Goal: Transaction & Acquisition: Purchase product/service

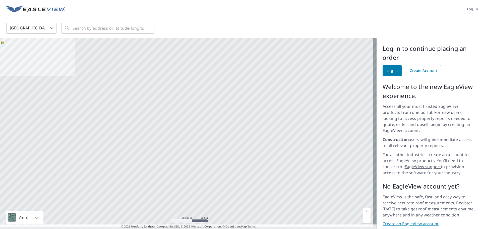
click at [389, 71] on span "Log in" at bounding box center [392, 71] width 11 height 6
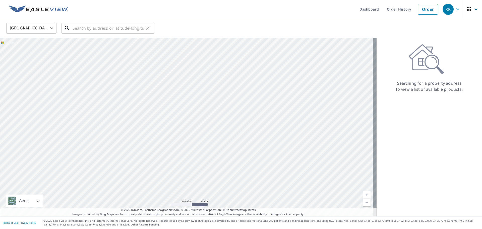
click at [95, 31] on input "text" at bounding box center [109, 28] width 72 height 14
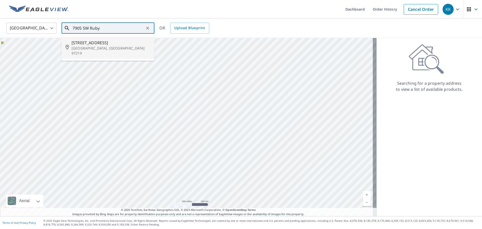
click at [99, 41] on span "[STREET_ADDRESS]" at bounding box center [111, 43] width 79 height 6
type input "[STREET_ADDRESS]"
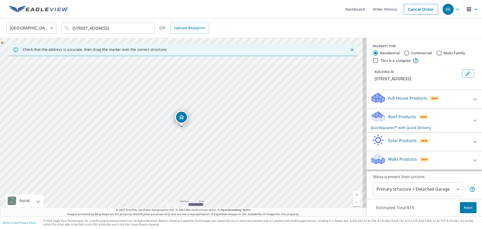
click at [472, 121] on icon at bounding box center [475, 120] width 6 height 6
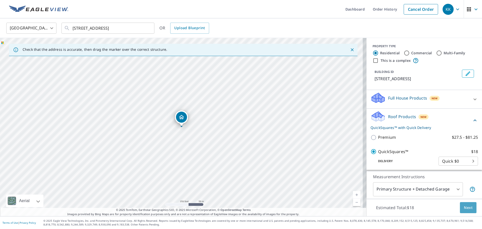
click at [464, 206] on span "Next" at bounding box center [468, 207] width 9 height 6
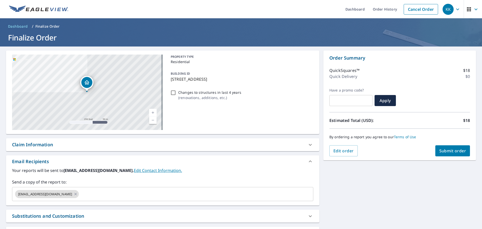
click at [449, 150] on span "Submit order" at bounding box center [453, 151] width 27 height 6
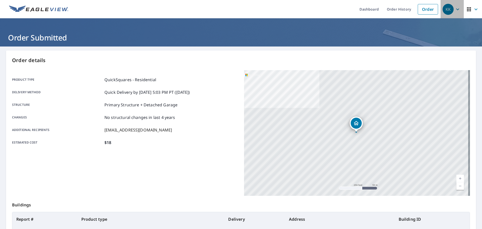
click at [455, 8] on icon "button" at bounding box center [458, 9] width 6 height 6
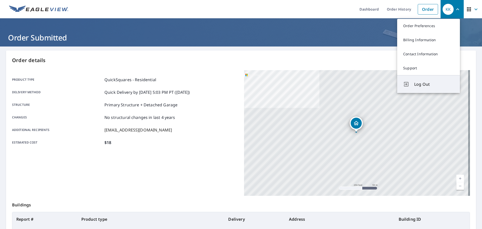
click at [418, 83] on span "Log Out" at bounding box center [435, 84] width 40 height 6
